Goal: Information Seeking & Learning: Learn about a topic

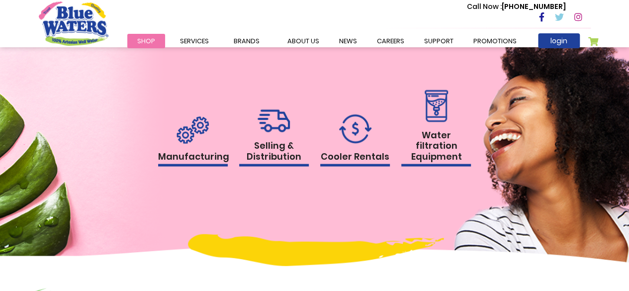
scroll to position [964, 0]
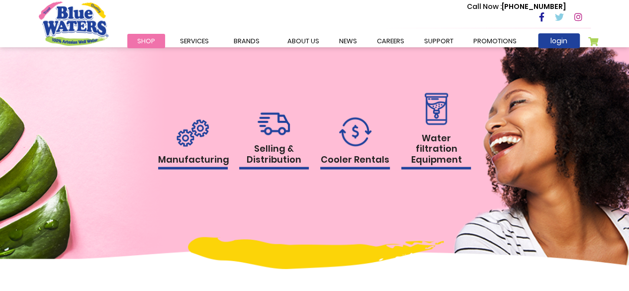
click at [201, 138] on img at bounding box center [193, 132] width 32 height 27
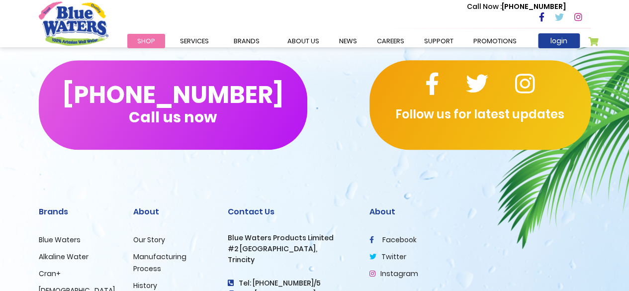
scroll to position [2515, 0]
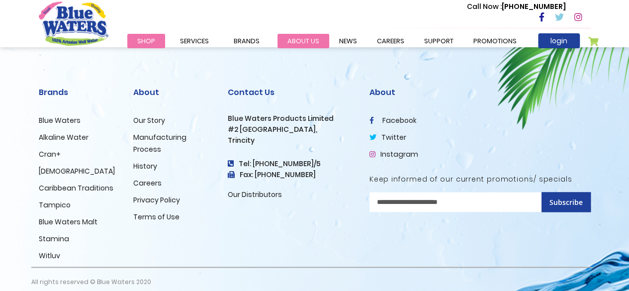
click at [318, 38] on link "about us" at bounding box center [303, 41] width 52 height 14
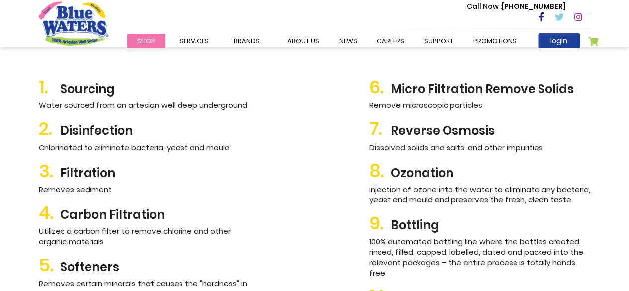
scroll to position [1124, 0]
click at [414, 225] on h2 "9. Bottling" at bounding box center [479, 222] width 221 height 21
click at [371, 221] on span "9." at bounding box center [379, 222] width 21 height 21
click at [432, 241] on p "100% automated bottling line where the bottles created, rinsed, filled, capped,…" at bounding box center [479, 257] width 221 height 42
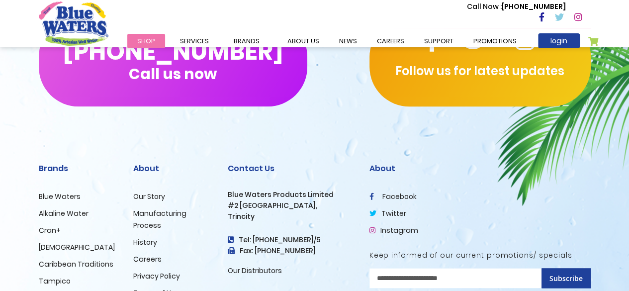
scroll to position [2434, 0]
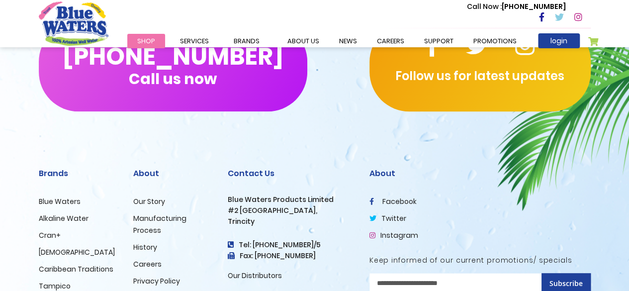
click at [205, 108] on div "[PHONE_NUMBER] Call us now Follow us for latest updates" at bounding box center [314, 66] width 629 height 169
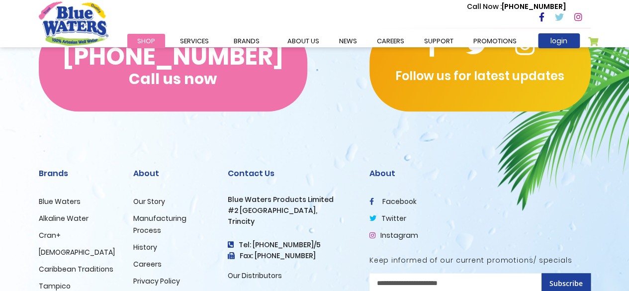
click at [199, 76] on span "Call us now" at bounding box center [173, 78] width 88 height 5
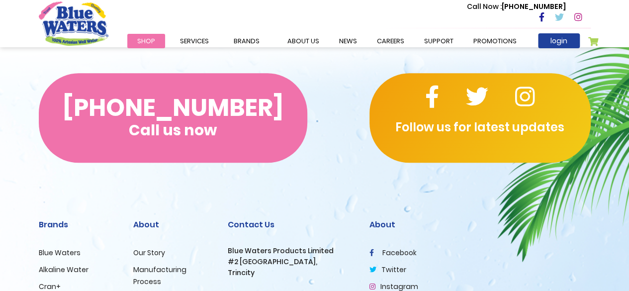
scroll to position [2377, 0]
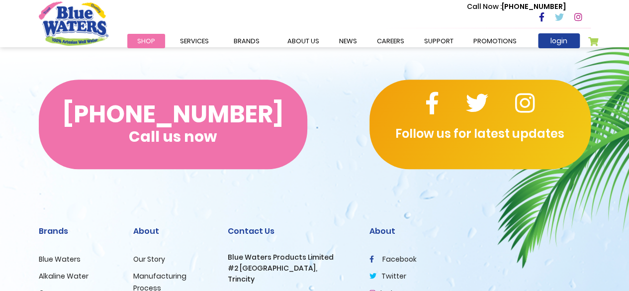
click at [199, 80] on button "(868) 640-8824 Call us now" at bounding box center [173, 125] width 269 height 90
click at [216, 118] on button "(868) 640-8824 Call us now" at bounding box center [173, 125] width 269 height 90
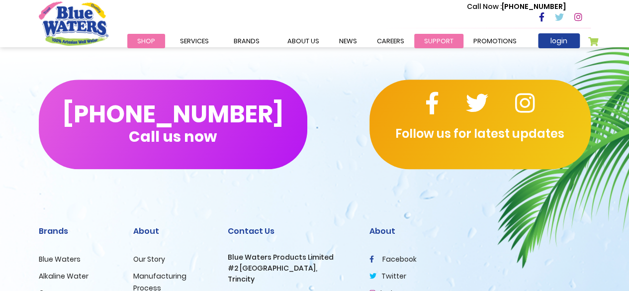
click at [451, 43] on link "support" at bounding box center [438, 41] width 49 height 14
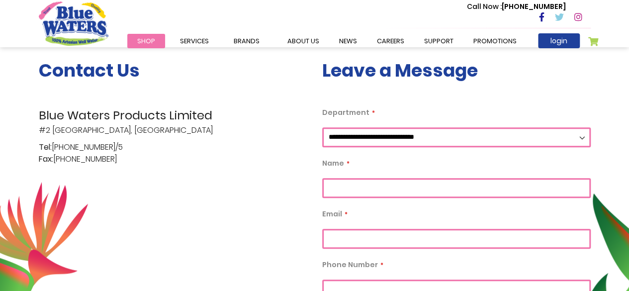
scroll to position [209, 0]
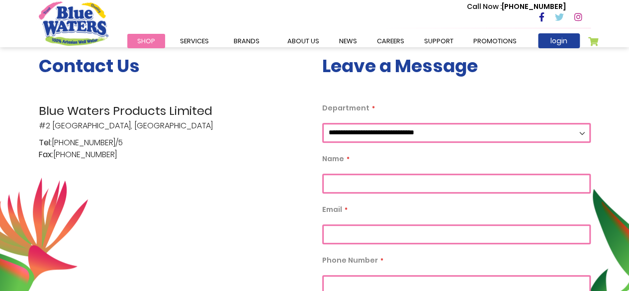
click at [390, 131] on select "**********" at bounding box center [456, 133] width 269 height 20
click at [176, 167] on div "Contact Us Blue Waters Products Limited #2 Orange Grove Estate, Trincity Tel: (…" at bounding box center [172, 270] width 283 height 430
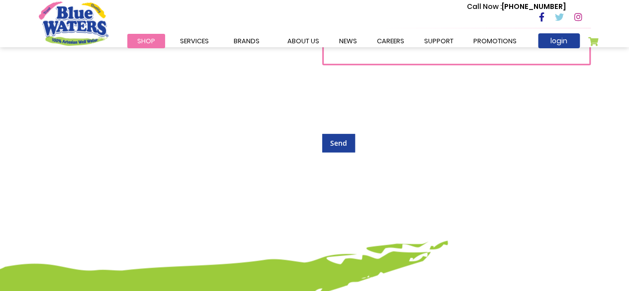
scroll to position [591, 0]
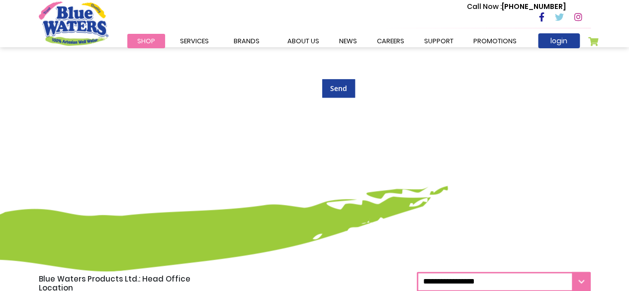
click at [536, 286] on select "**********" at bounding box center [504, 282] width 174 height 20
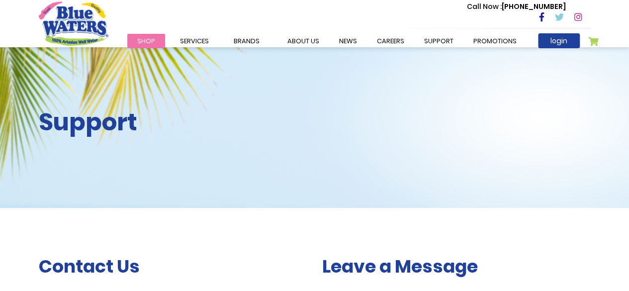
scroll to position [0, 0]
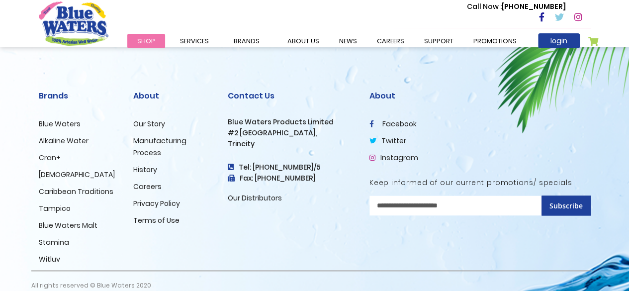
scroll to position [2512, 0]
click at [71, 118] on link "Blue Waters" at bounding box center [60, 123] width 42 height 10
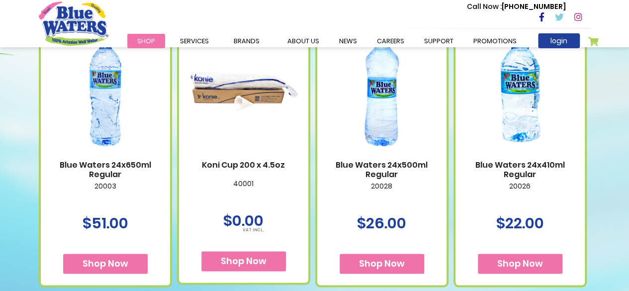
scroll to position [621, 0]
